Goal: Task Accomplishment & Management: Use online tool/utility

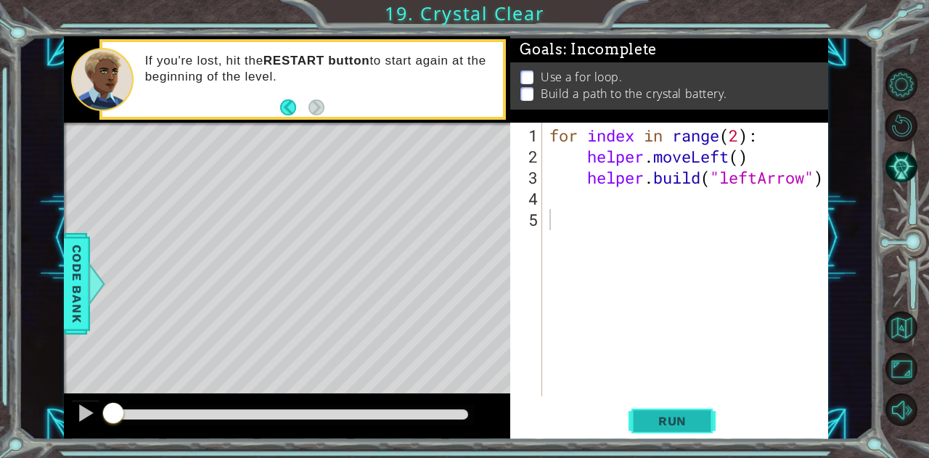
click at [671, 425] on span "Run" at bounding box center [672, 421] width 57 height 15
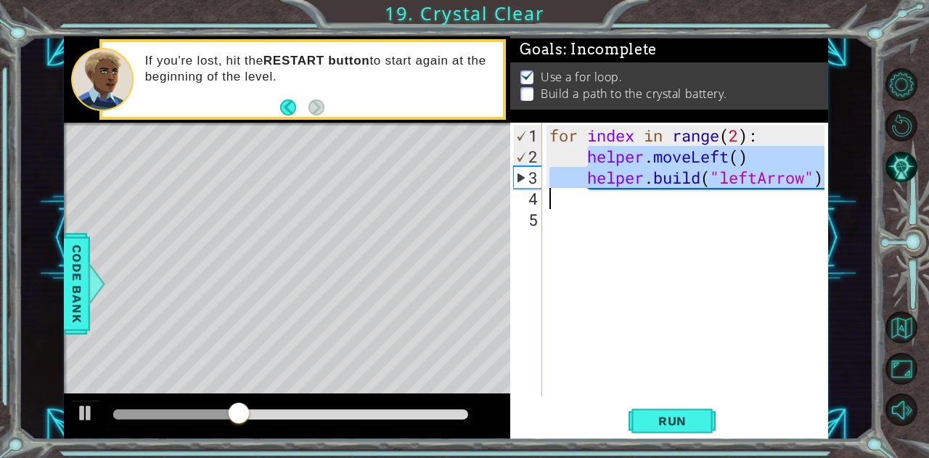
drag, startPoint x: 587, startPoint y: 160, endPoint x: 726, endPoint y: 191, distance: 142.1
click at [726, 191] on div "for index in range ( 2 ) : helper . moveLeft ( ) helper . build ( "leftArrow" )" at bounding box center [689, 283] width 285 height 316
type textarea "[DOMAIN_NAME]("leftArrow")"
click at [677, 216] on div "for index in range ( 2 ) : helper . moveLeft ( ) helper . build ( "leftArrow" )" at bounding box center [689, 283] width 285 height 316
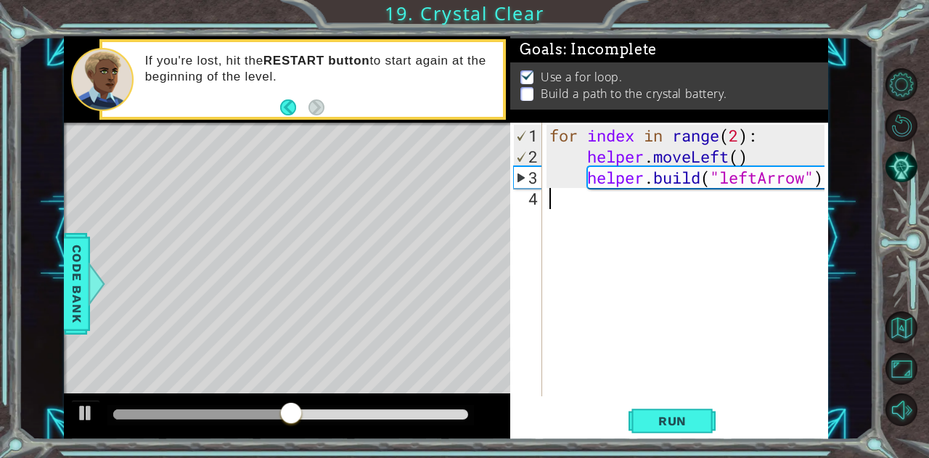
paste textarea "helper.moveLeft() [DOMAIN_NAME]("leftArrow")"
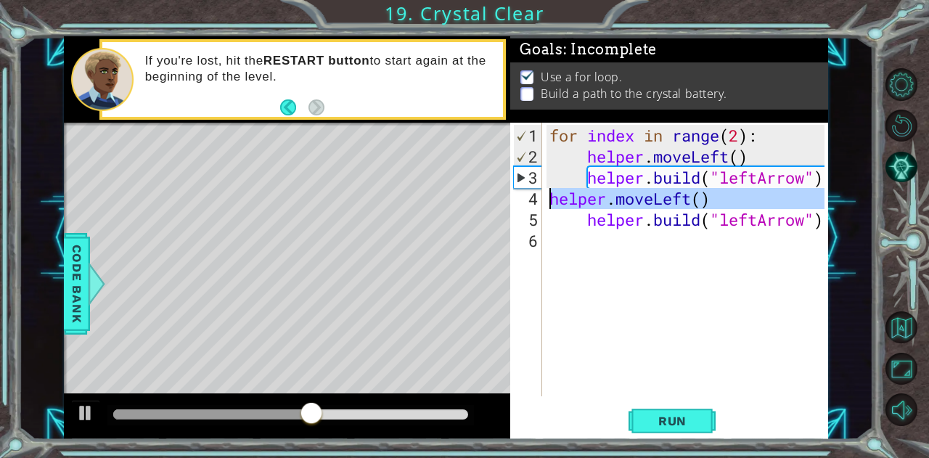
click at [540, 195] on div "4" at bounding box center [527, 198] width 29 height 21
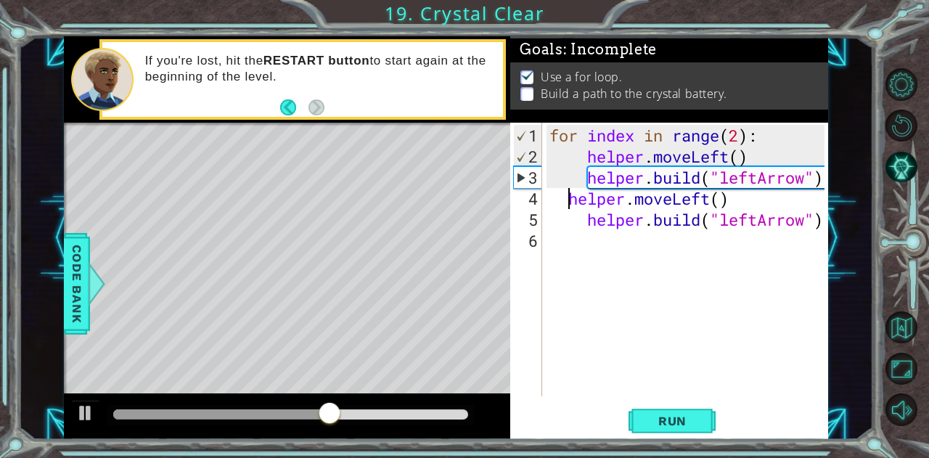
type textarea "helper.moveLeft()"
click at [594, 248] on div "for index in range ( 2 ) : helper . moveLeft ( ) helper . build ( "leftArrow" )…" at bounding box center [689, 283] width 285 height 316
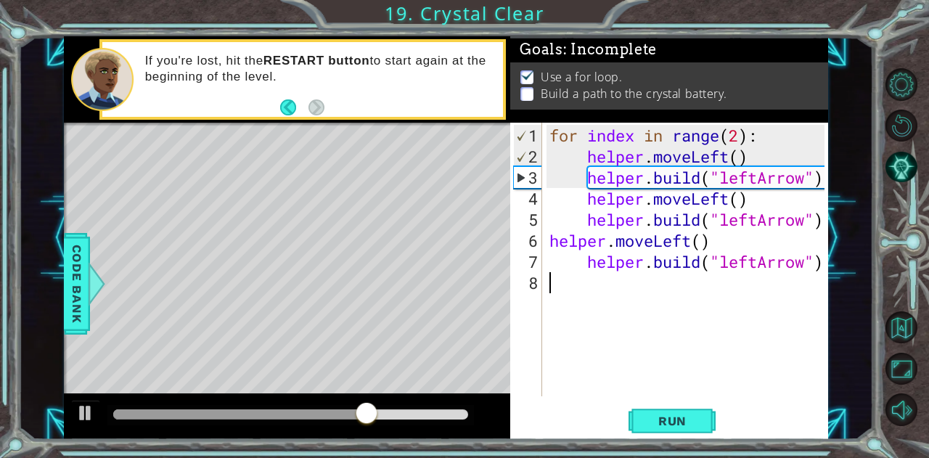
click at [546, 239] on div "1 2 3 4 5 6 7 8 for index in range ( 2 ) : helper . moveLeft ( ) helper . build…" at bounding box center [667, 260] width 314 height 274
click at [543, 245] on div "1 2 3 4 5 6 7 8 for index in range ( 2 ) : helper . moveLeft ( ) helper . build…" at bounding box center [667, 260] width 314 height 274
click at [537, 232] on div "6" at bounding box center [527, 240] width 29 height 21
type textarea "helper.moveLeft()"
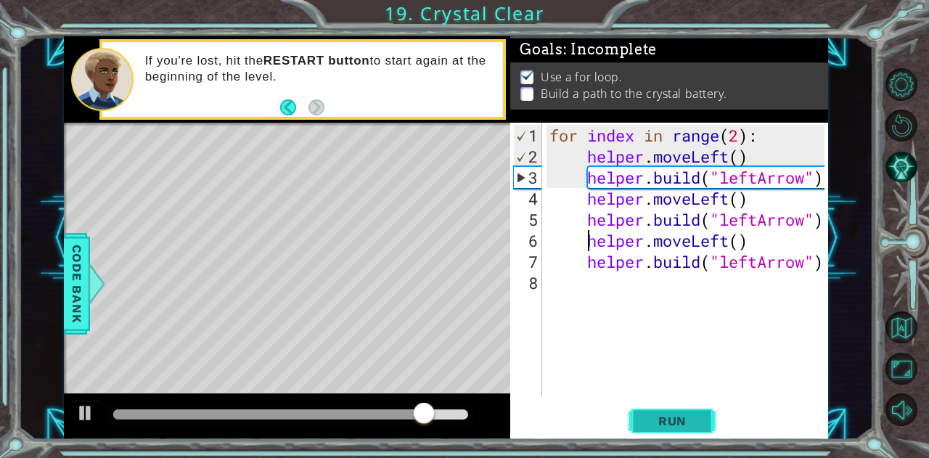
click at [690, 415] on span "Run" at bounding box center [672, 421] width 57 height 15
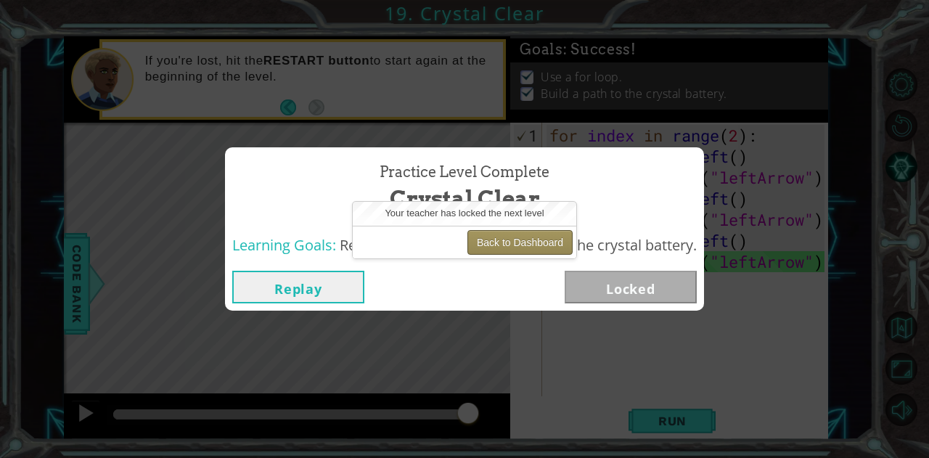
click at [537, 240] on button "Back to Dashboard" at bounding box center [520, 242] width 105 height 25
click at [539, 248] on button "Back to Dashboard" at bounding box center [520, 242] width 105 height 25
